Goal: Task Accomplishment & Management: Manage account settings

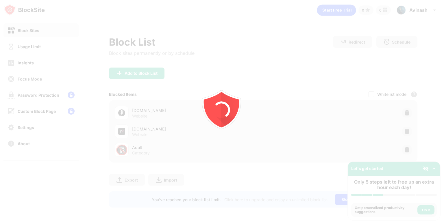
click at [44, 51] on div at bounding box center [222, 112] width 444 height 224
click at [44, 50] on div at bounding box center [222, 112] width 444 height 224
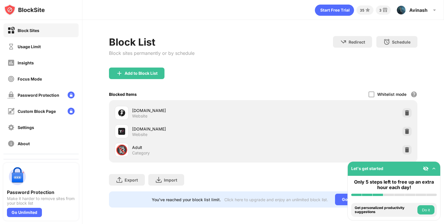
click at [44, 50] on div "Usage Limit" at bounding box center [40, 47] width 75 height 14
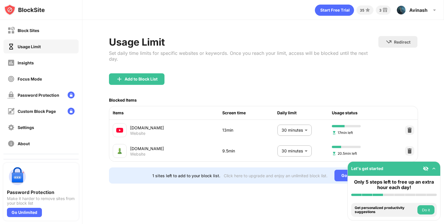
click at [302, 123] on body "Block Sites Usage Limit Insights Focus Mode Password Protection Custom Block Pa…" at bounding box center [222, 112] width 444 height 224
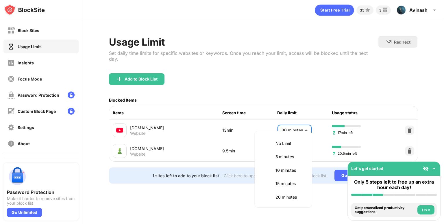
scroll to position [55, 0]
click at [290, 150] on li "25 minutes" at bounding box center [283, 155] width 50 height 13
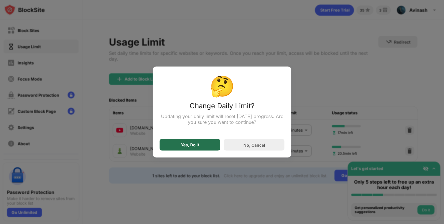
click at [214, 146] on div "Yes, Do It" at bounding box center [189, 145] width 61 height 12
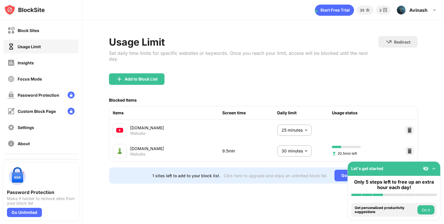
click at [289, 124] on body "Block Sites Usage Limit Insights Focus Mode Password Protection Custom Block Pa…" at bounding box center [222, 112] width 444 height 224
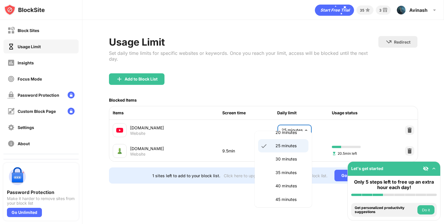
scroll to position [68, 0]
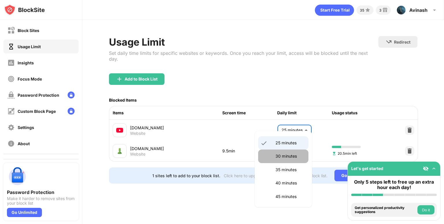
click at [285, 157] on p "30 minutes" at bounding box center [289, 156] width 29 height 6
type input "**"
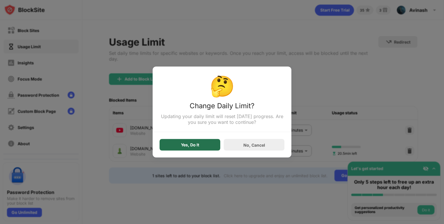
click at [195, 144] on div "Yes, Do It" at bounding box center [190, 145] width 18 height 5
